Goal: Task Accomplishment & Management: Use online tool/utility

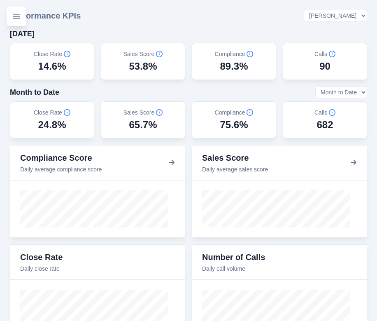
select select "3"
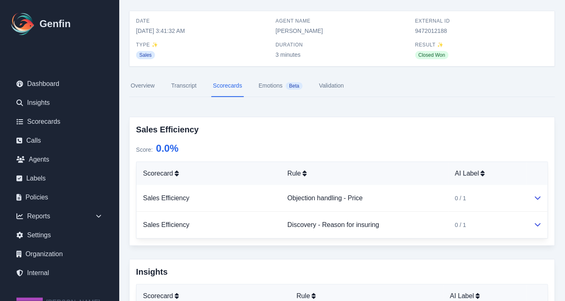
scroll to position [31, 0]
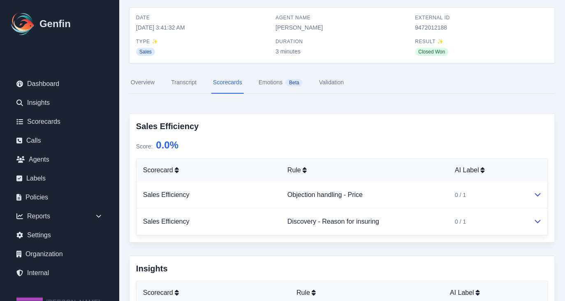
click at [187, 83] on link "Transcript" at bounding box center [184, 83] width 29 height 22
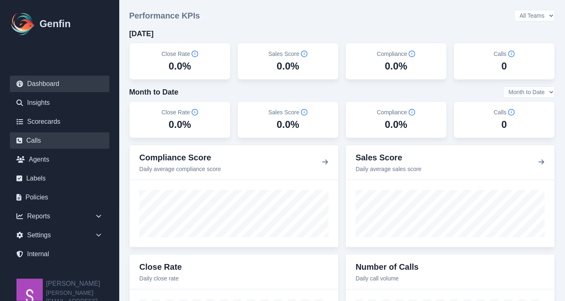
click at [43, 141] on link "Calls" at bounding box center [60, 140] width 100 height 16
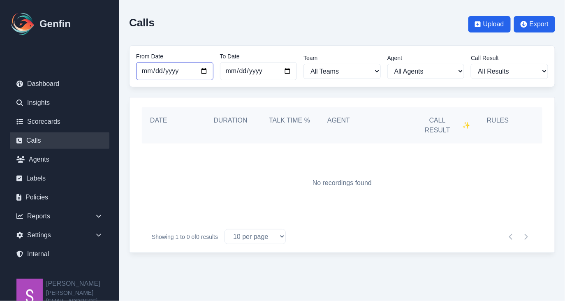
click at [204, 72] on input "2025-09-01" at bounding box center [174, 71] width 77 height 18
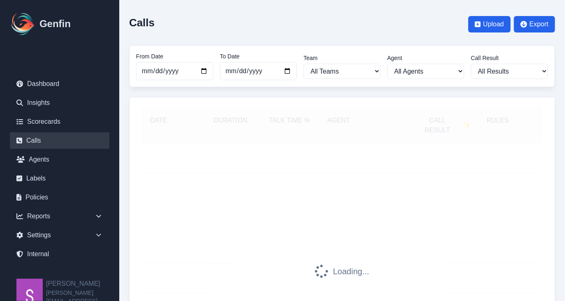
type input "2025-07-01"
click at [288, 92] on div "Calls Upload Export From Date 2025-07-01 To Date 2025-10-01 Team All Teams Agen…" at bounding box center [342, 228] width 446 height 456
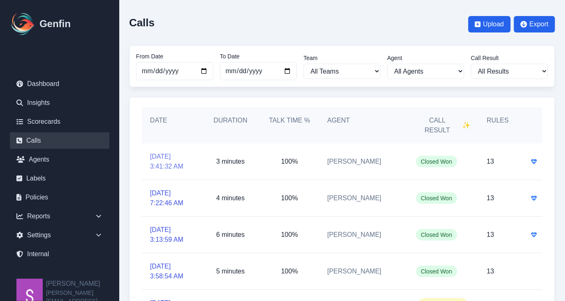
click at [165, 152] on link "[DATE] 3:41:32 AM" at bounding box center [171, 162] width 43 height 20
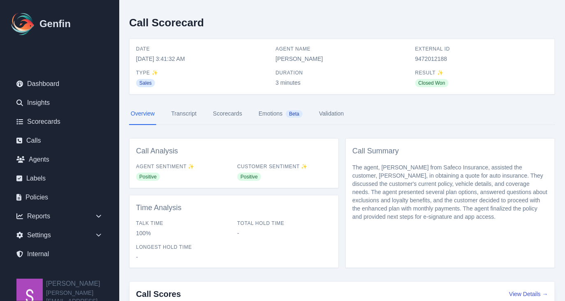
click at [198, 111] on link "Transcript" at bounding box center [184, 114] width 29 height 22
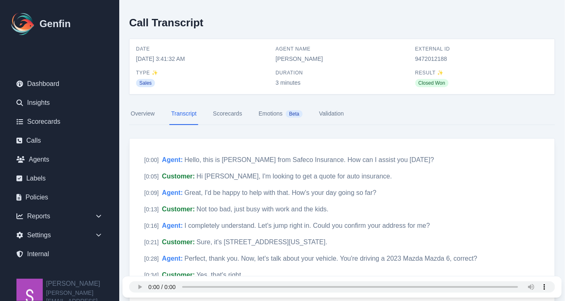
click at [234, 111] on link "Scorecards" at bounding box center [228, 114] width 33 height 22
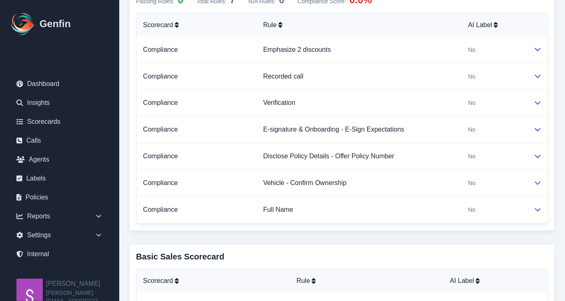
scroll to position [435, 0]
click at [541, 180] on icon at bounding box center [538, 182] width 7 height 7
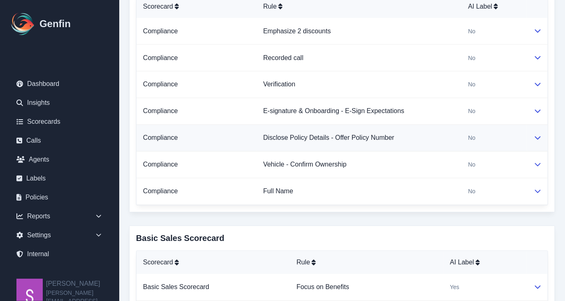
scroll to position [458, 0]
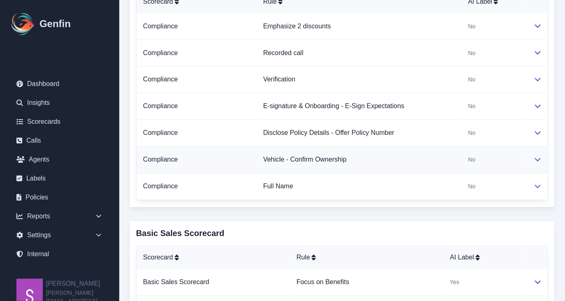
click at [537, 160] on icon at bounding box center [538, 159] width 7 height 7
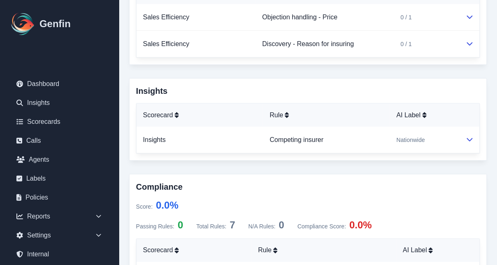
scroll to position [194, 0]
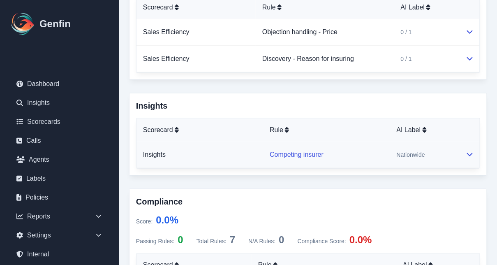
click at [284, 154] on link "Competing insurer" at bounding box center [297, 154] width 54 height 7
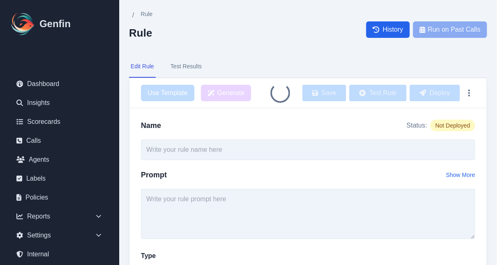
type input "Competing insurer"
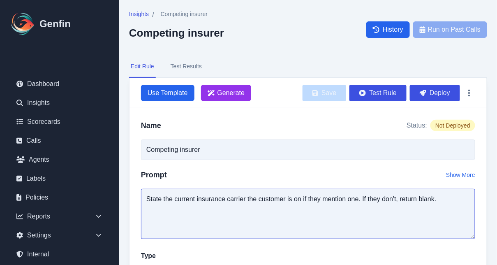
drag, startPoint x: 179, startPoint y: 199, endPoint x: 447, endPoint y: 204, distance: 267.9
click at [447, 204] on textarea "State the current insurance carrier the customer is on if they mention one. If …" at bounding box center [308, 214] width 335 height 50
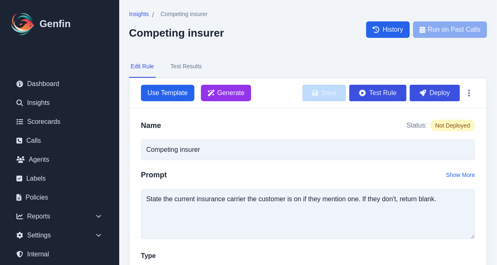
click at [183, 69] on button "Test Results" at bounding box center [186, 67] width 35 height 22
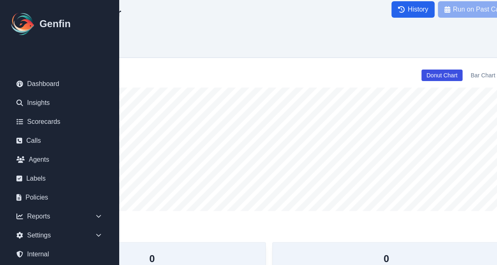
scroll to position [20, 127]
